Goal: Task Accomplishment & Management: Manage account settings

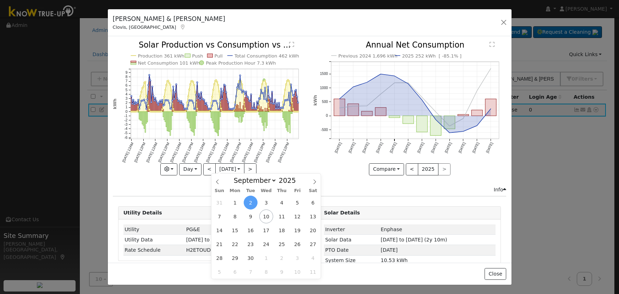
select select "8"
click at [505, 20] on button "button" at bounding box center [503, 22] width 10 height 10
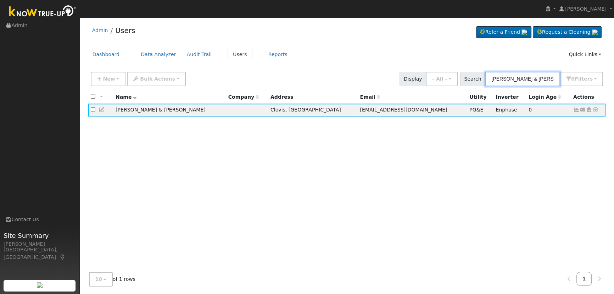
drag, startPoint x: 544, startPoint y: 78, endPoint x: 403, endPoint y: 63, distance: 141.8
click at [403, 63] on div "Admin Users Refer a Friend Request a Cleaning" at bounding box center [346, 156] width 527 height 270
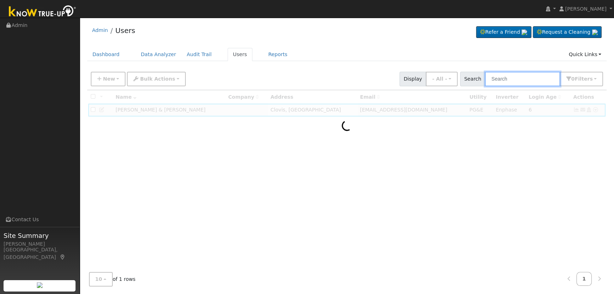
paste input "[PERSON_NAME]"
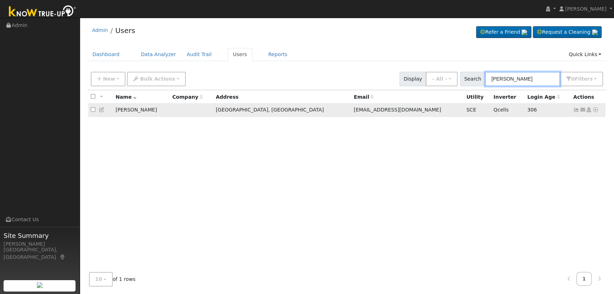
type input "[PERSON_NAME]"
click at [575, 107] on link at bounding box center [576, 110] width 6 height 6
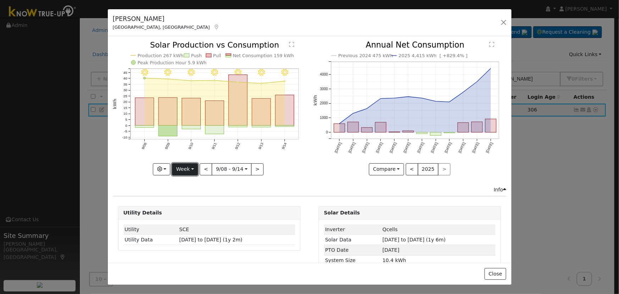
click at [191, 164] on button "Week" at bounding box center [185, 169] width 26 height 12
drag, startPoint x: 193, startPoint y: 212, endPoint x: 194, endPoint y: 207, distance: 4.7
click at [193, 212] on link "Year" at bounding box center [196, 213] width 49 height 10
type input "[DATE]"
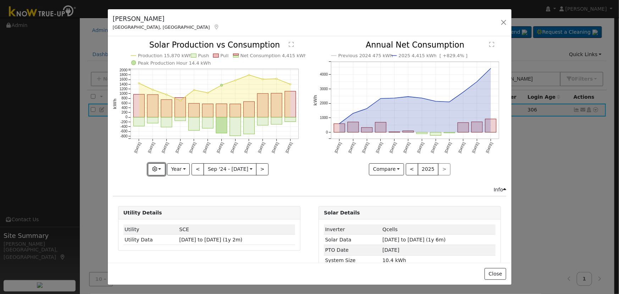
drag, startPoint x: 158, startPoint y: 165, endPoint x: 159, endPoint y: 155, distance: 10.0
click at [158, 165] on button "button" at bounding box center [156, 169] width 17 height 12
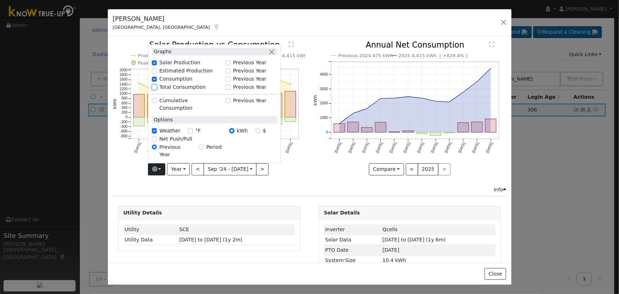
click at [155, 89] on input "Total Consumption" at bounding box center [154, 86] width 5 height 5
checkbox input "true"
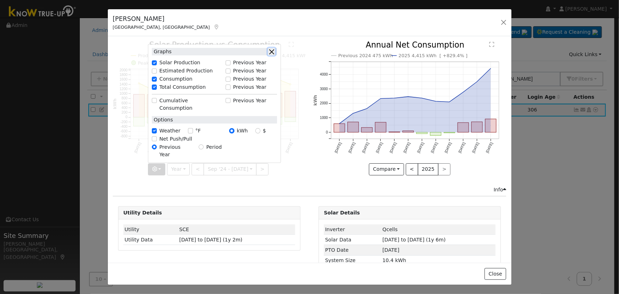
drag, startPoint x: 272, startPoint y: 61, endPoint x: 265, endPoint y: 104, distance: 43.5
click at [272, 55] on button "button" at bounding box center [271, 51] width 7 height 7
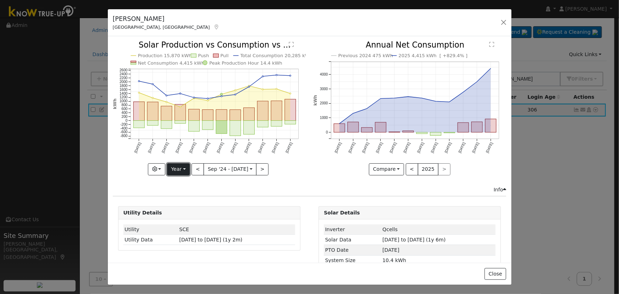
click at [181, 169] on button "Year" at bounding box center [178, 169] width 23 height 12
click at [185, 221] on link "Custom" at bounding box center [191, 223] width 49 height 10
click at [207, 166] on input "[DATE]" at bounding box center [207, 168] width 23 height 11
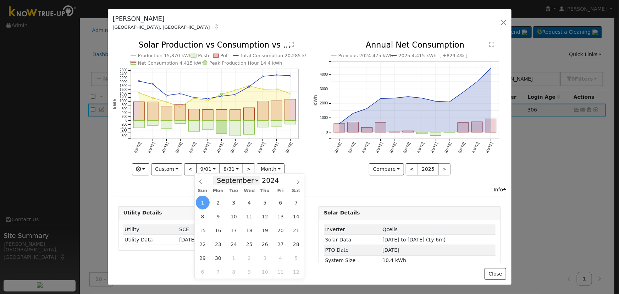
click at [256, 181] on select "January February March April May June July August September October November De…" at bounding box center [236, 180] width 46 height 9
select select "5"
click at [219, 176] on select "January February March April May June July August September October November De…" at bounding box center [236, 180] width 46 height 9
click at [285, 244] on span "21" at bounding box center [280, 244] width 14 height 14
type input "[DATE]"
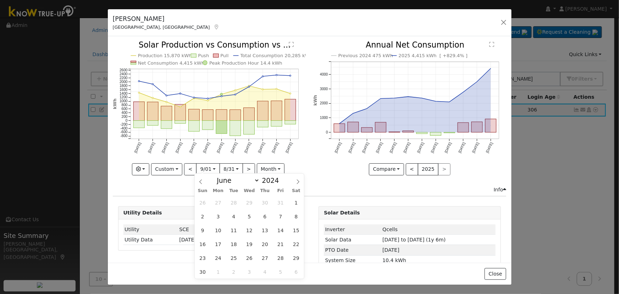
scroll to position [0, 5]
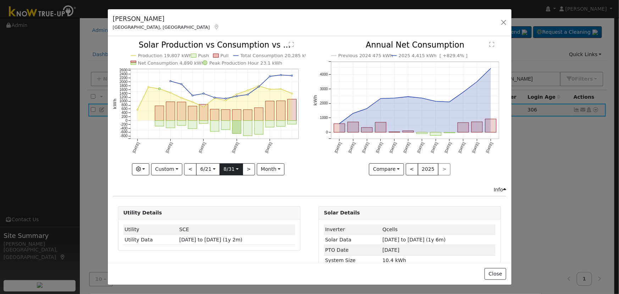
click at [223, 170] on body "[PERSON_NAME] Green Profile My Company Help Center Terms Of Service See What's …" at bounding box center [309, 156] width 619 height 277
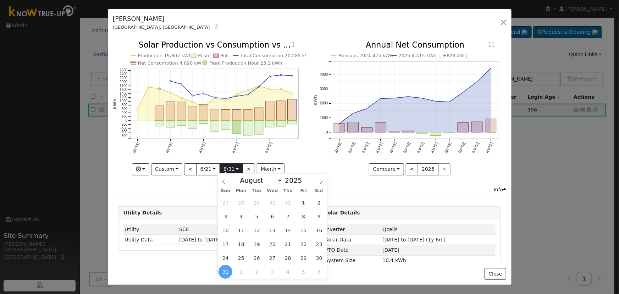
scroll to position [0, 0]
click at [253, 180] on select "January February March April May June July August September October November De…" at bounding box center [259, 180] width 46 height 9
select select "5"
click at [242, 176] on select "January February March April May June July August September October November De…" at bounding box center [259, 180] width 46 height 9
click at [316, 227] on span "21" at bounding box center [319, 230] width 14 height 14
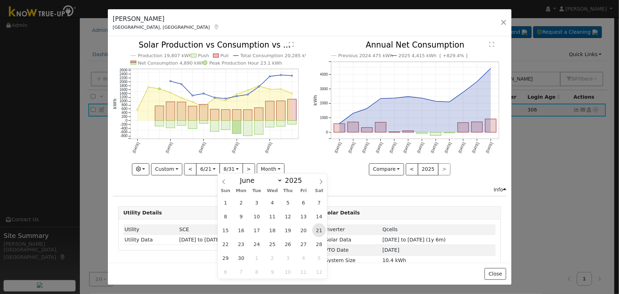
type input "[DATE]"
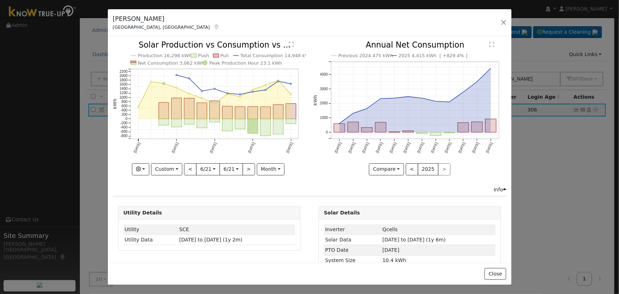
click at [300, 158] on icon "Production 16,298 kWh Push Pull Total Consumption 14,948 kWh Net Consumption 3,…" at bounding box center [209, 107] width 193 height 133
